Goal: Task Accomplishment & Management: Use online tool/utility

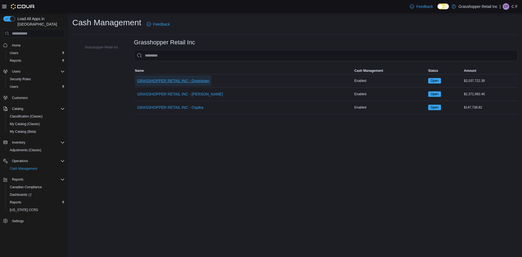
click at [173, 80] on span "GRASSHOPPER RETAIL INC - Downtown" at bounding box center [173, 80] width 72 height 5
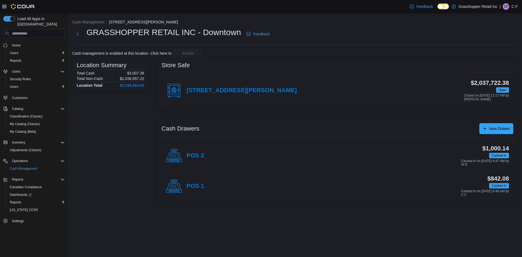
click at [201, 155] on h4 "POS 2" at bounding box center [195, 155] width 18 height 7
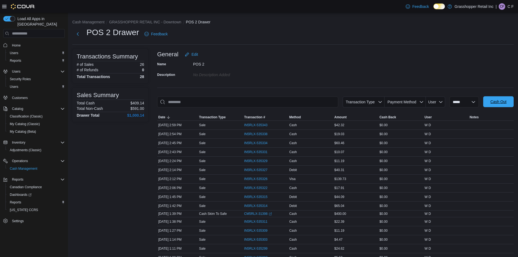
click at [510, 99] on span "Cash Out" at bounding box center [498, 101] width 24 height 11
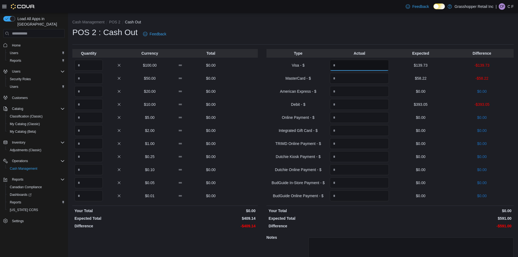
click at [367, 65] on input "Quantity" at bounding box center [359, 65] width 59 height 11
drag, startPoint x: 367, startPoint y: 66, endPoint x: 355, endPoint y: 137, distance: 71.4
click at [362, 80] on div "Type Actual Expected Difference Visa - $ ****** $139.73 $0.00 MasterCard - $ $5…" at bounding box center [389, 171] width 247 height 245
type input "******"
click at [341, 81] on input "Quantity" at bounding box center [359, 78] width 59 height 11
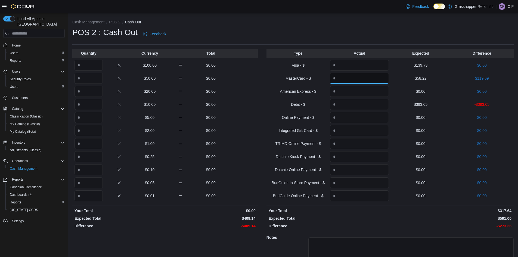
type input "******"
click at [355, 108] on input "Quantity" at bounding box center [359, 104] width 59 height 11
type input "******"
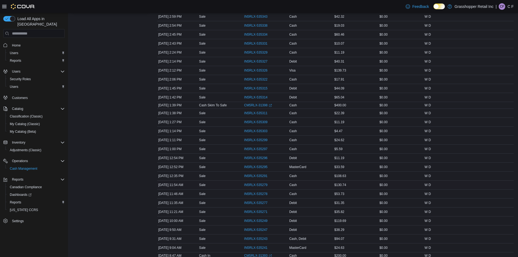
scroll to position [109, 0]
click at [259, 220] on span "IN5RLX-535249" at bounding box center [255, 220] width 23 height 4
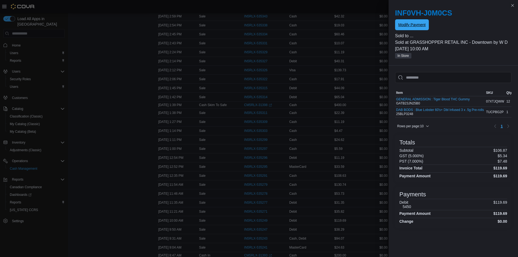
click at [407, 26] on span "Modify Payment" at bounding box center [411, 24] width 27 height 5
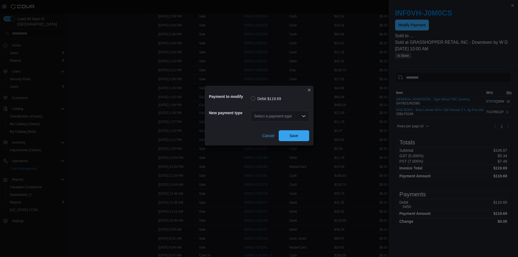
click at [293, 109] on div "Select a payment type" at bounding box center [280, 115] width 58 height 17
click at [294, 115] on div "Select a payment type" at bounding box center [280, 116] width 58 height 11
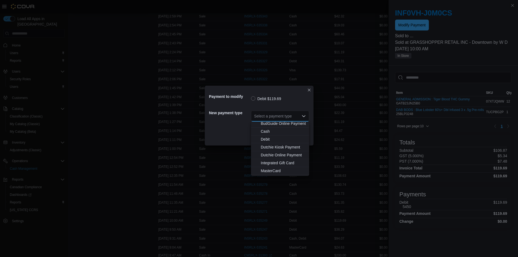
scroll to position [40, 0]
drag, startPoint x: 289, startPoint y: 144, endPoint x: 271, endPoint y: 148, distance: 18.5
click at [271, 148] on span "MasterCard" at bounding box center [283, 147] width 45 height 5
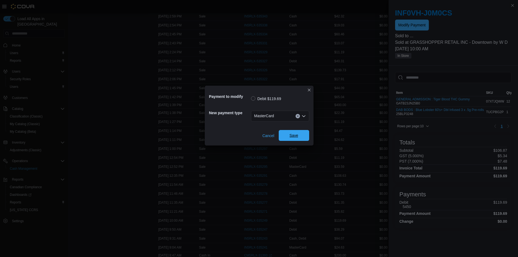
click at [288, 136] on span "Save" at bounding box center [294, 135] width 24 height 11
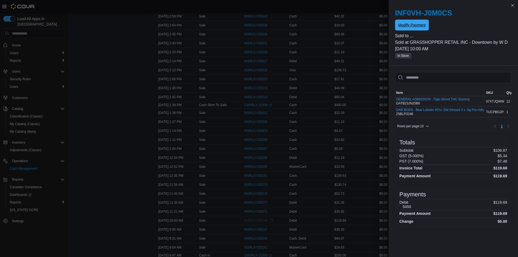
scroll to position [0, 0]
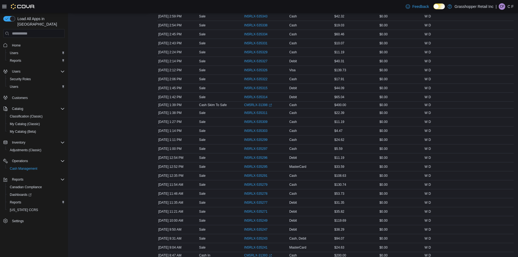
drag, startPoint x: 141, startPoint y: 31, endPoint x: 76, endPoint y: 27, distance: 64.8
click at [7, 43] on icon "Complex example" at bounding box center [5, 45] width 4 height 4
